Goal: Task Accomplishment & Management: Use online tool/utility

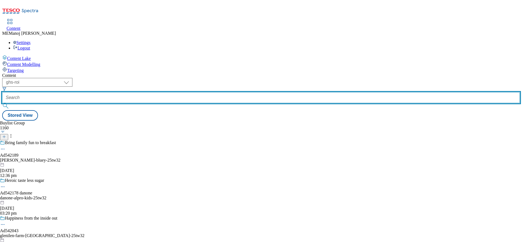
click at [131, 92] on input "text" at bounding box center [260, 97] width 517 height 11
paste input "Cosy nights in"
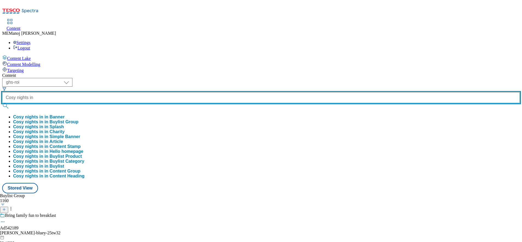
type input "Cosy nights in"
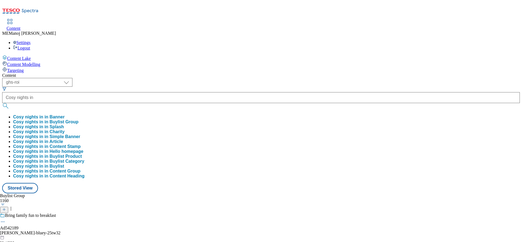
click at [78, 119] on button "Cosy nights in in Buylist Group" at bounding box center [45, 121] width 65 height 5
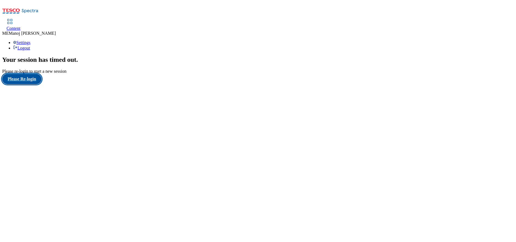
click at [33, 84] on button "Please Re-login" at bounding box center [21, 79] width 39 height 10
click at [2, 74] on button "Please Re-login" at bounding box center [21, 79] width 39 height 10
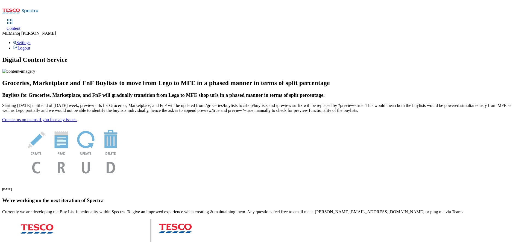
click at [20, 26] on span "Content" at bounding box center [14, 28] width 14 height 5
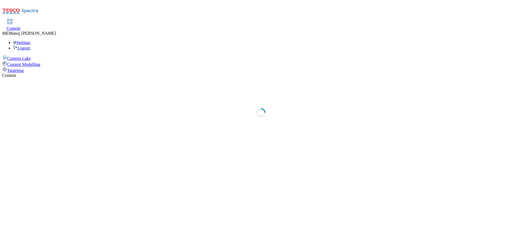
select select "ighs-sk"
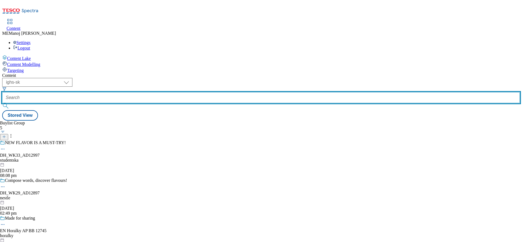
click at [137, 92] on input "text" at bounding box center [260, 97] width 517 height 11
paste input "Cosy nights in"
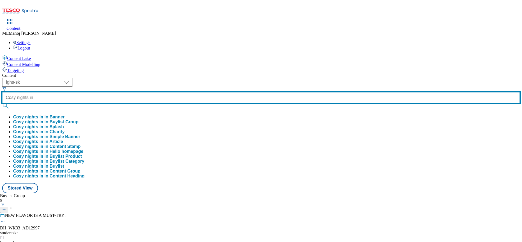
type input "Cosy nights in"
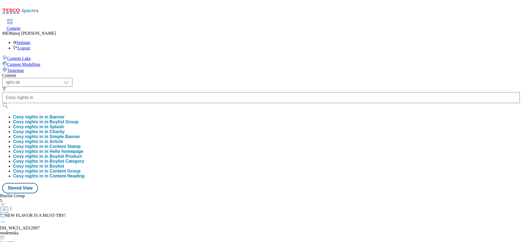
click at [78, 119] on button "Cosy nights in in Buylist Group" at bounding box center [45, 121] width 65 height 5
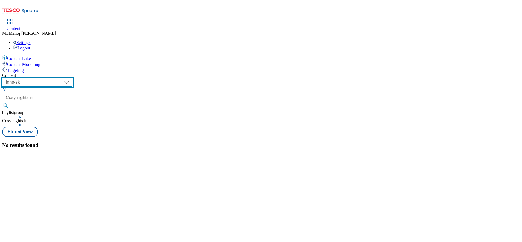
click at [72, 78] on select "ghs-roi ghs-uk ighs-cz ighs-hu ighs-sk" at bounding box center [37, 82] width 70 height 9
select select "ghs-roi"
click at [71, 78] on select "ghs-roi ghs-uk ighs-cz ighs-hu ighs-sk" at bounding box center [37, 82] width 70 height 9
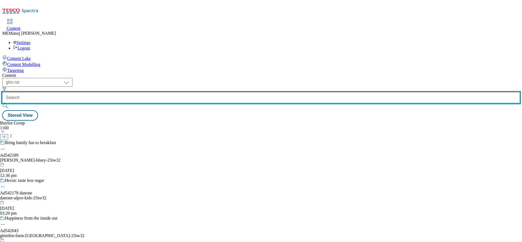
click at [128, 92] on input "text" at bounding box center [260, 97] width 517 height 11
paste input "Cosy nights in"
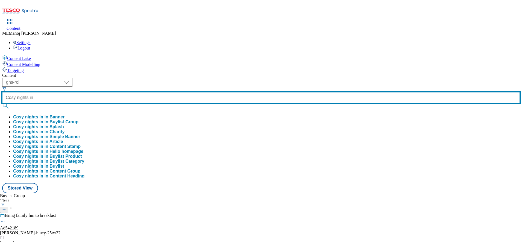
type input "Cosy nights in"
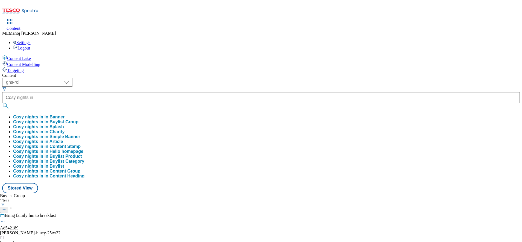
click at [78, 119] on button "Cosy nights in in Buylist Group" at bounding box center [45, 121] width 65 height 5
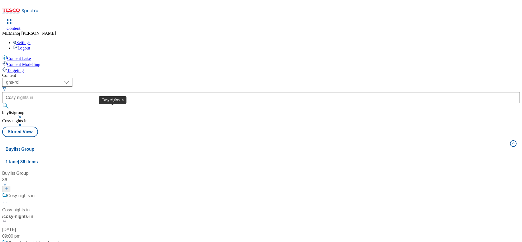
click at [35, 192] on div "Cosy nights in" at bounding box center [21, 195] width 28 height 7
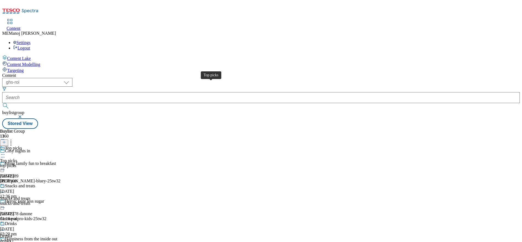
click at [22, 146] on div "Top picks" at bounding box center [13, 148] width 17 height 5
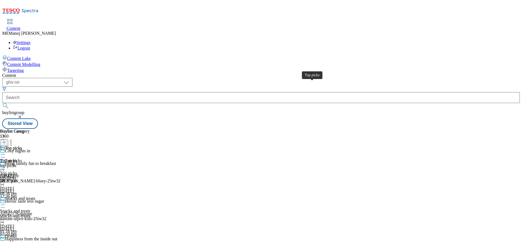
click at [22, 146] on div "Top picks" at bounding box center [13, 148] width 17 height 5
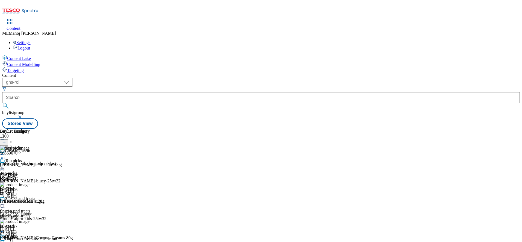
click at [8, 139] on button at bounding box center [4, 142] width 8 height 6
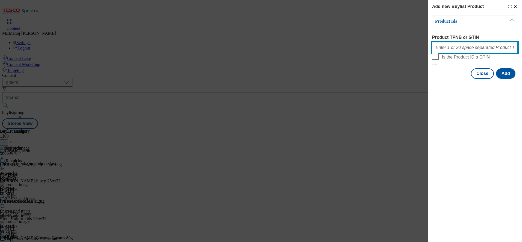
click at [455, 50] on input "Product TPNB or GTIN" at bounding box center [474, 47] width 85 height 11
paste input "96407168 97126942 96536395 97063468 96880873"
type input "96407168 97126942 96536395 97063468 96880873"
click at [508, 79] on button "Add" at bounding box center [505, 73] width 19 height 10
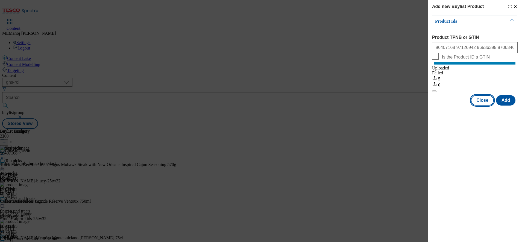
click at [485, 105] on button "Close" at bounding box center [482, 100] width 23 height 10
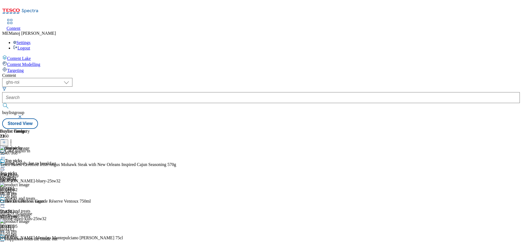
click at [5, 164] on icon at bounding box center [2, 166] width 5 height 5
click at [30, 202] on span "Preview" at bounding box center [23, 204] width 13 height 4
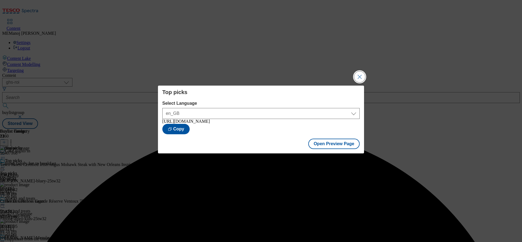
click at [360, 79] on button "Close Modal" at bounding box center [359, 76] width 11 height 11
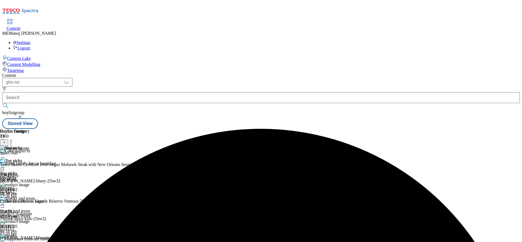
click at [30, 164] on div at bounding box center [15, 167] width 30 height 7
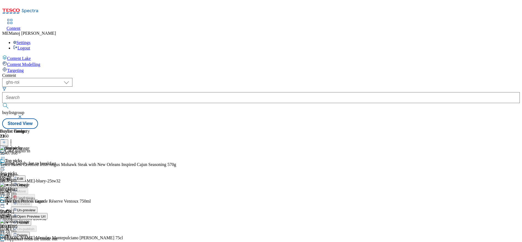
click at [29, 220] on span "Publish" at bounding box center [23, 222] width 12 height 4
click at [3, 167] on circle at bounding box center [2, 167] width 1 height 1
click at [343, 129] on div "Buylist Category 1 Top picks Top picks Top picks top-picks [DATE] 02:59 pm" at bounding box center [260, 129] width 517 height 0
click at [3, 167] on circle at bounding box center [2, 167] width 1 height 1
click at [349, 78] on div "( optional ) ghs-roi ghs-[GEOGRAPHIC_DATA] ighs-cz ighs-hu ighs-sk ghs-roi buyl…" at bounding box center [260, 103] width 517 height 51
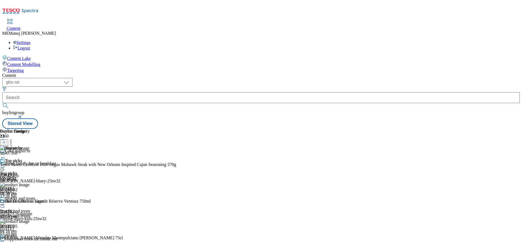
click at [5, 164] on icon at bounding box center [2, 166] width 5 height 5
click at [292, 73] on div "Content ( optional ) ghs-roi ghs-[GEOGRAPHIC_DATA] ighs-cz ighs-hu ighs-sk ghs-…" at bounding box center [260, 101] width 517 height 56
click at [5, 164] on icon at bounding box center [2, 166] width 5 height 5
click at [374, 73] on div "Content ( optional ) ghs-roi ghs-[GEOGRAPHIC_DATA] ighs-cz ighs-hu ighs-sk ghs-…" at bounding box center [260, 101] width 517 height 56
click at [30, 164] on div at bounding box center [15, 167] width 30 height 7
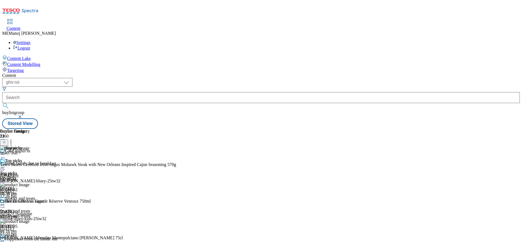
click at [30, 159] on div "Top picks Top picks top-picks [DATE] 02:59 pm" at bounding box center [15, 177] width 30 height 38
